Goal: Find specific page/section: Find specific page/section

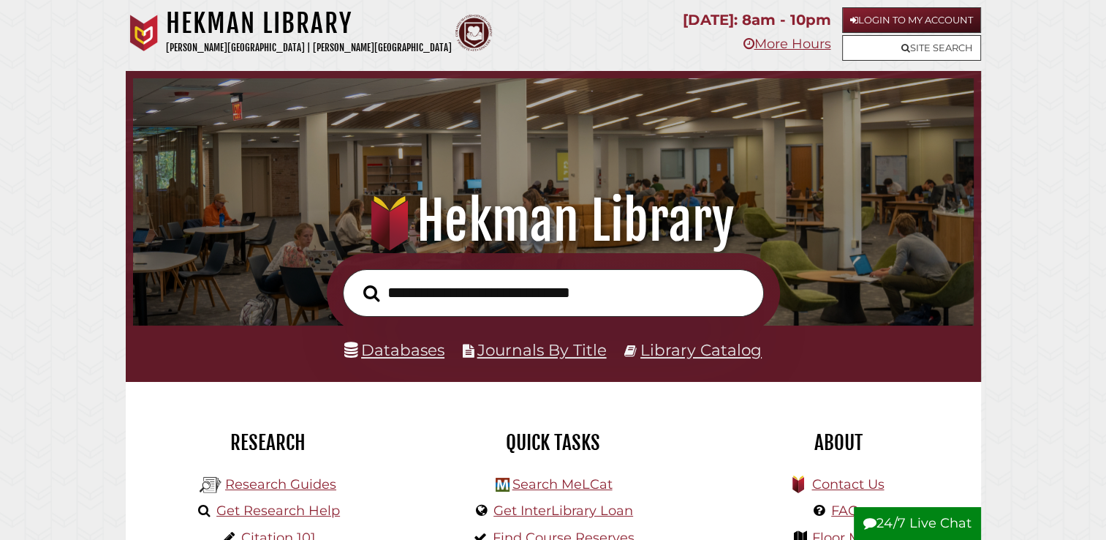
scroll to position [278, 834]
click at [940, 51] on link "Site Search" at bounding box center [911, 48] width 139 height 26
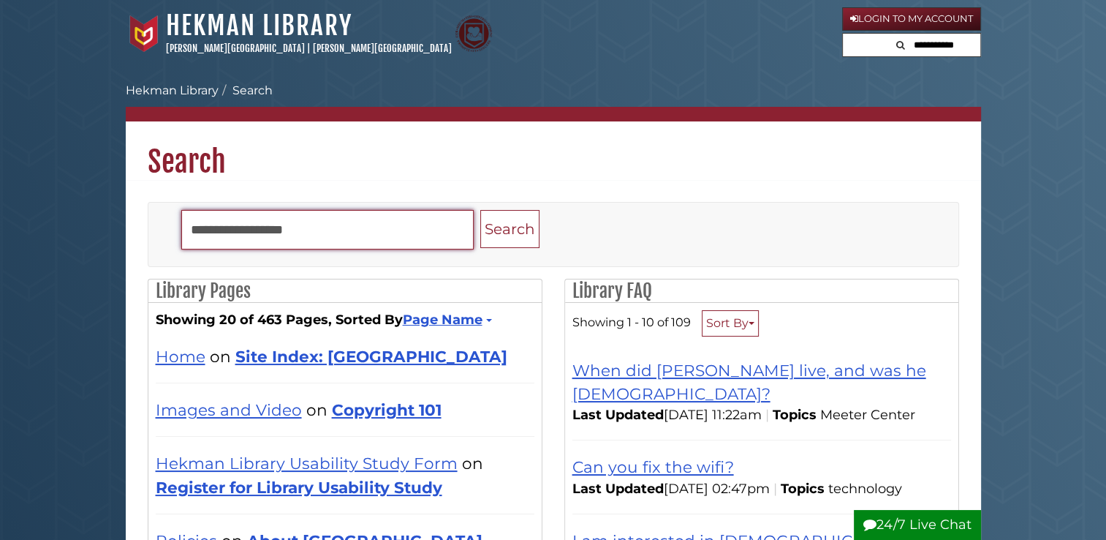
click at [344, 241] on input "Search" at bounding box center [327, 229] width 292 height 39
type input "********"
click at [480, 210] on button "Search" at bounding box center [509, 229] width 59 height 39
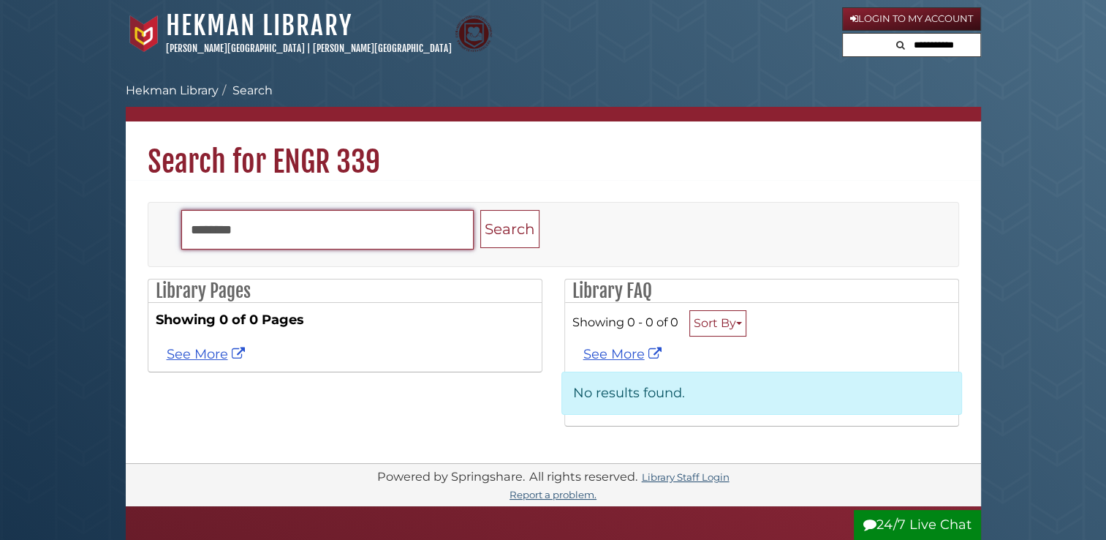
drag, startPoint x: 409, startPoint y: 209, endPoint x: 354, endPoint y: 173, distance: 65.9
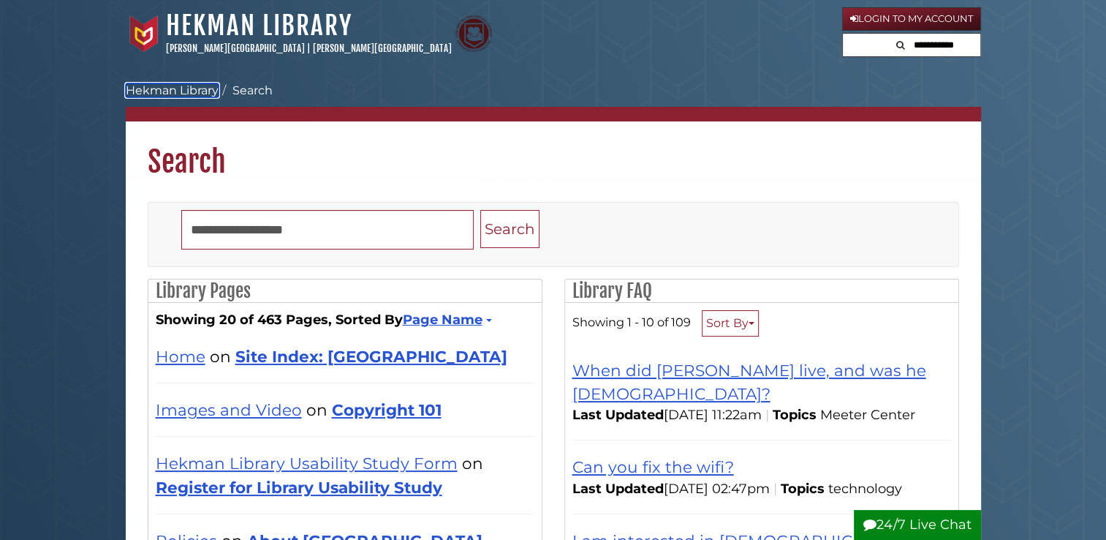
click at [189, 91] on link "Hekman Library" at bounding box center [172, 90] width 93 height 14
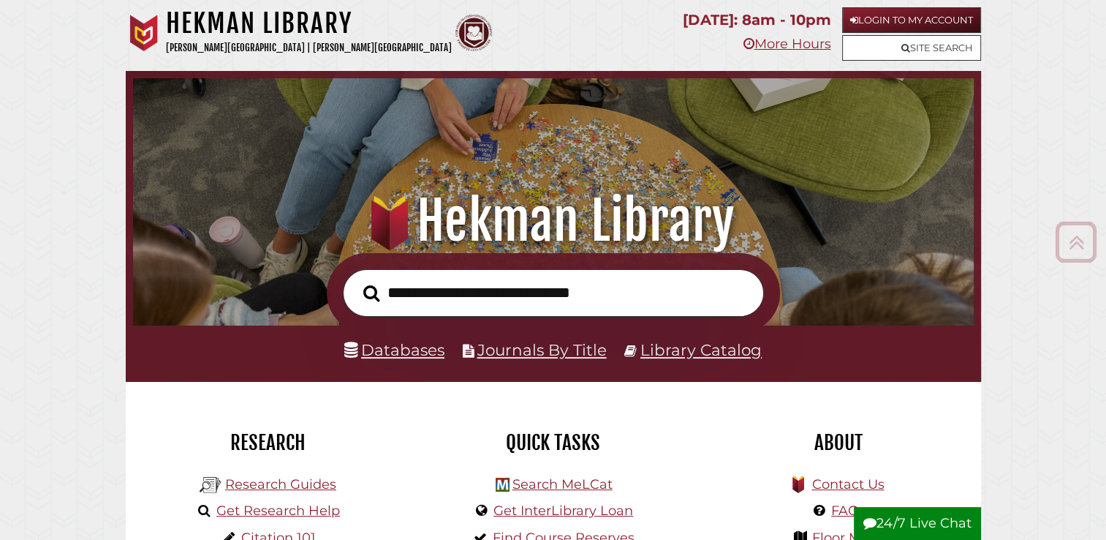
click at [569, 287] on input "text" at bounding box center [553, 293] width 421 height 48
type input "*"
type input "**********"
click at [356, 281] on button "Search" at bounding box center [371, 294] width 31 height 26
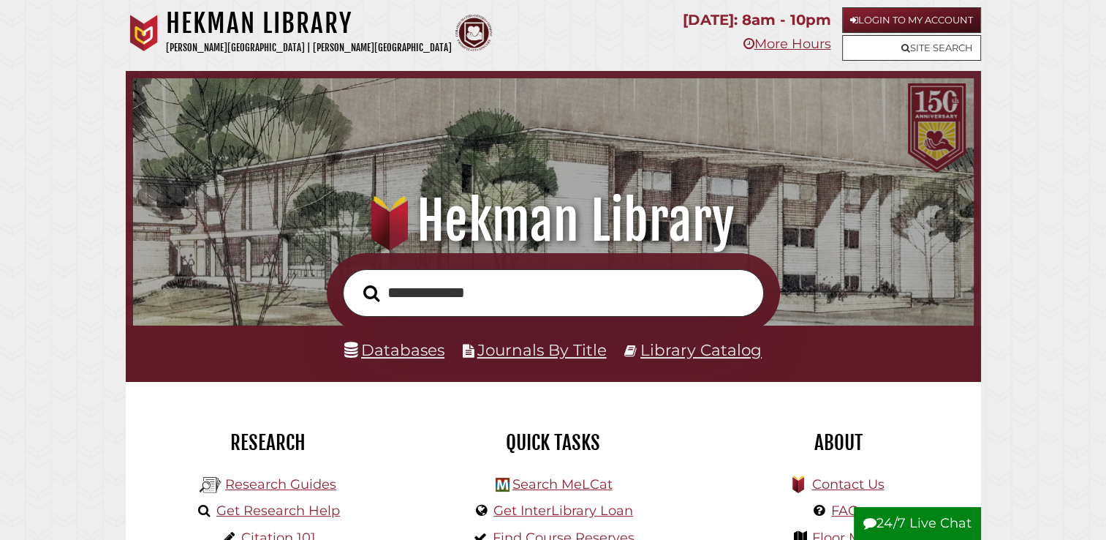
scroll to position [278, 834]
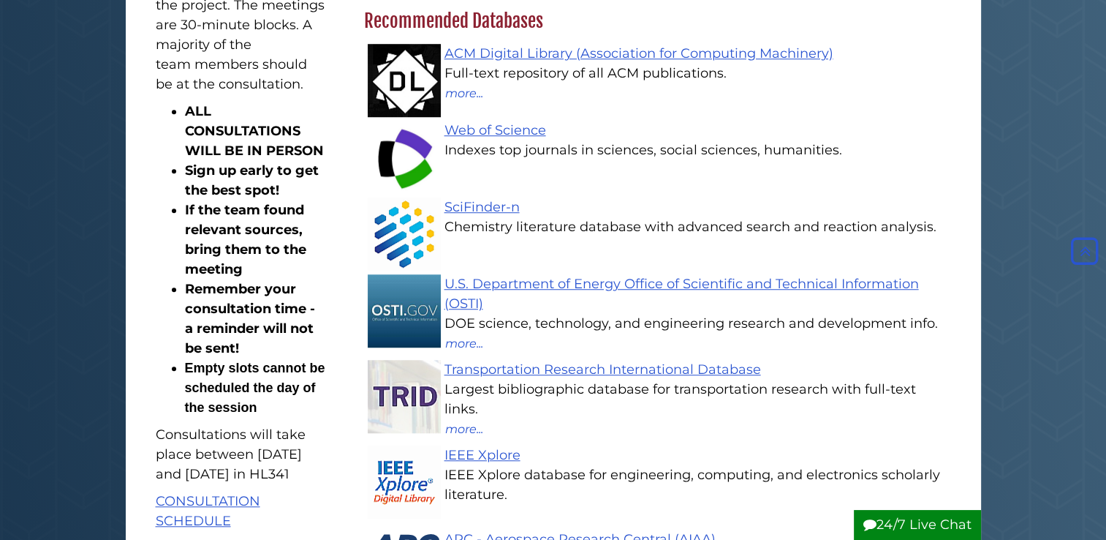
scroll to position [1097, 0]
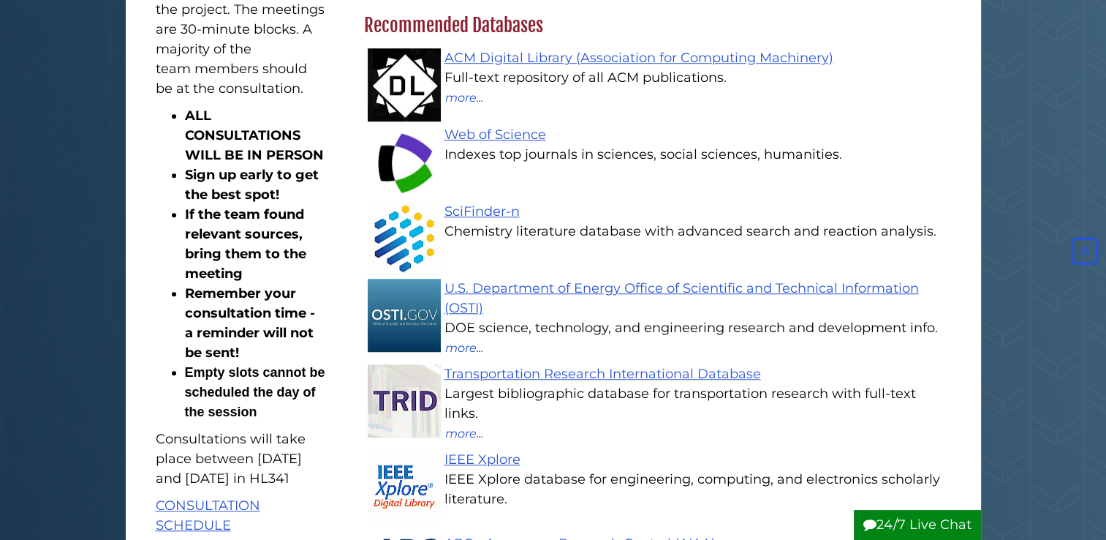
drag, startPoint x: 509, startPoint y: 208, endPoint x: 528, endPoint y: 191, distance: 25.4
click at [528, 191] on li "Web of Science Indexes top journals in sciences, social sciences, humanities." at bounding box center [665, 159] width 572 height 77
